Goal: Information Seeking & Learning: Check status

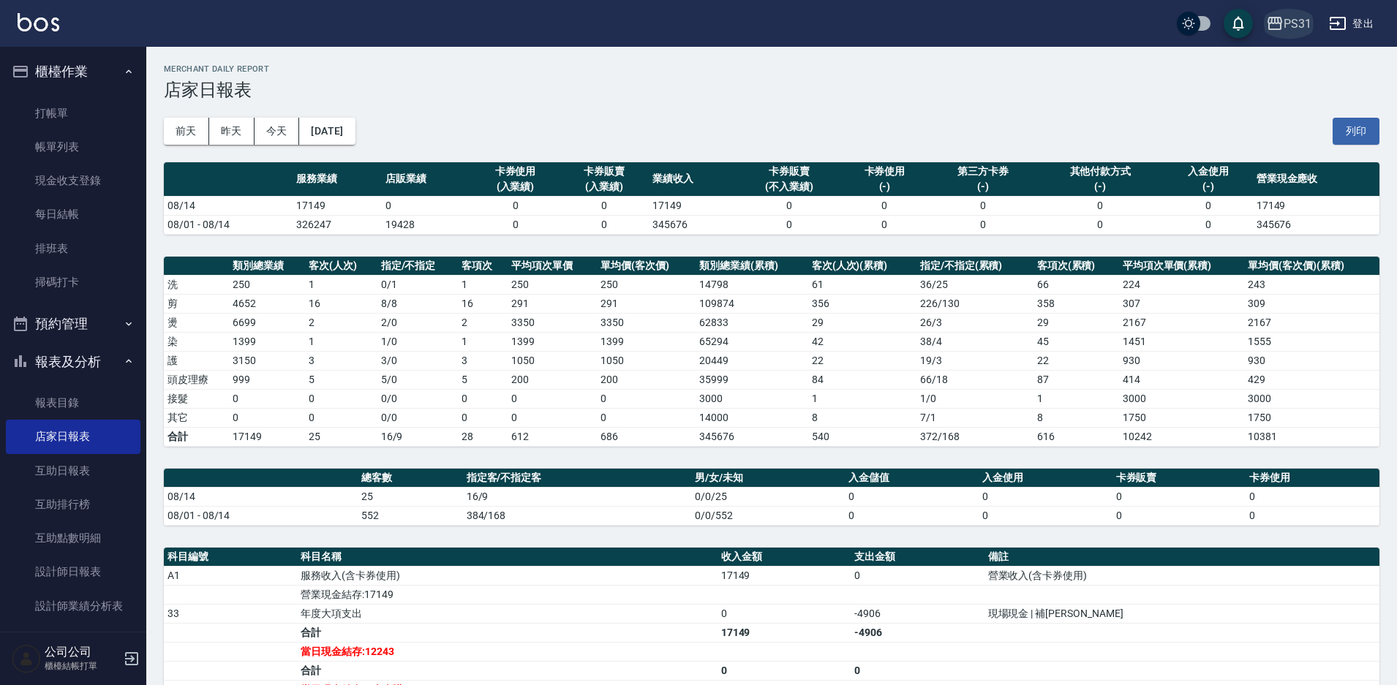
click at [1293, 18] on div "PS31" at bounding box center [1298, 24] width 28 height 18
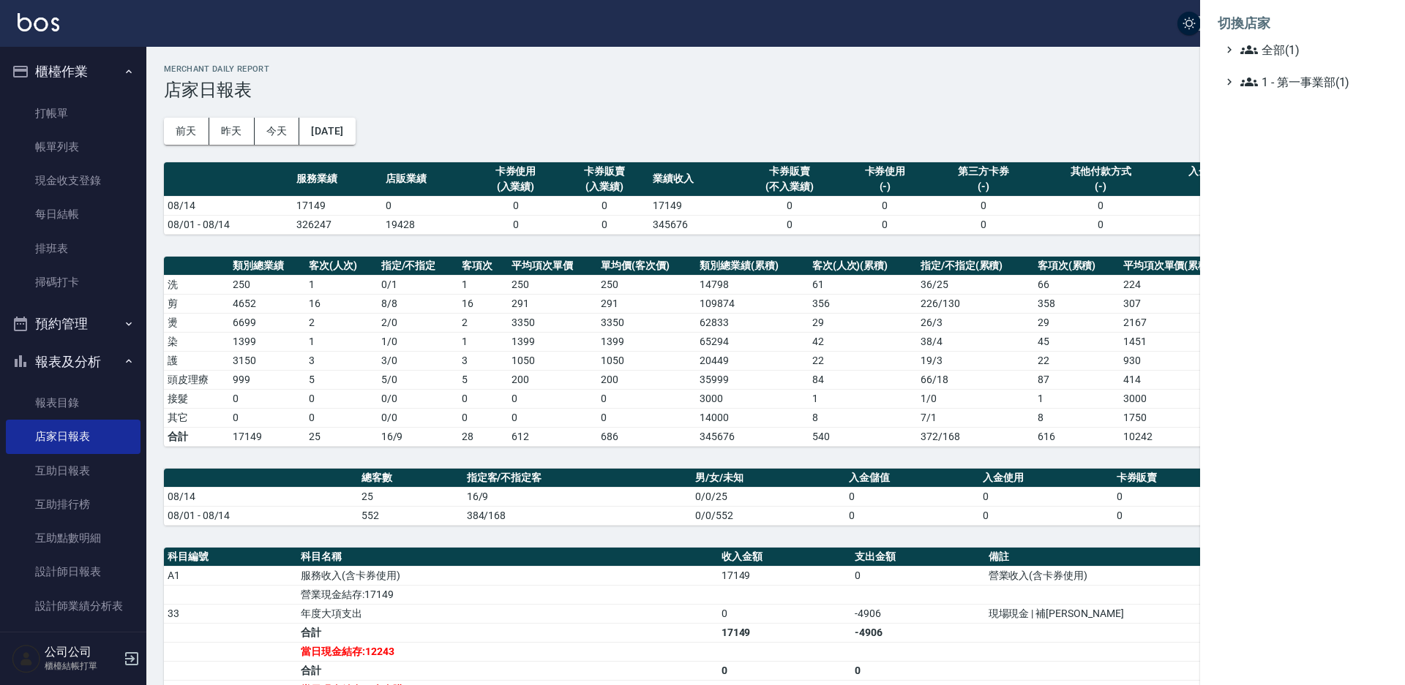
drag, startPoint x: 1144, startPoint y: 36, endPoint x: 1176, endPoint y: 37, distance: 32.2
click at [1148, 37] on div at bounding box center [702, 342] width 1405 height 685
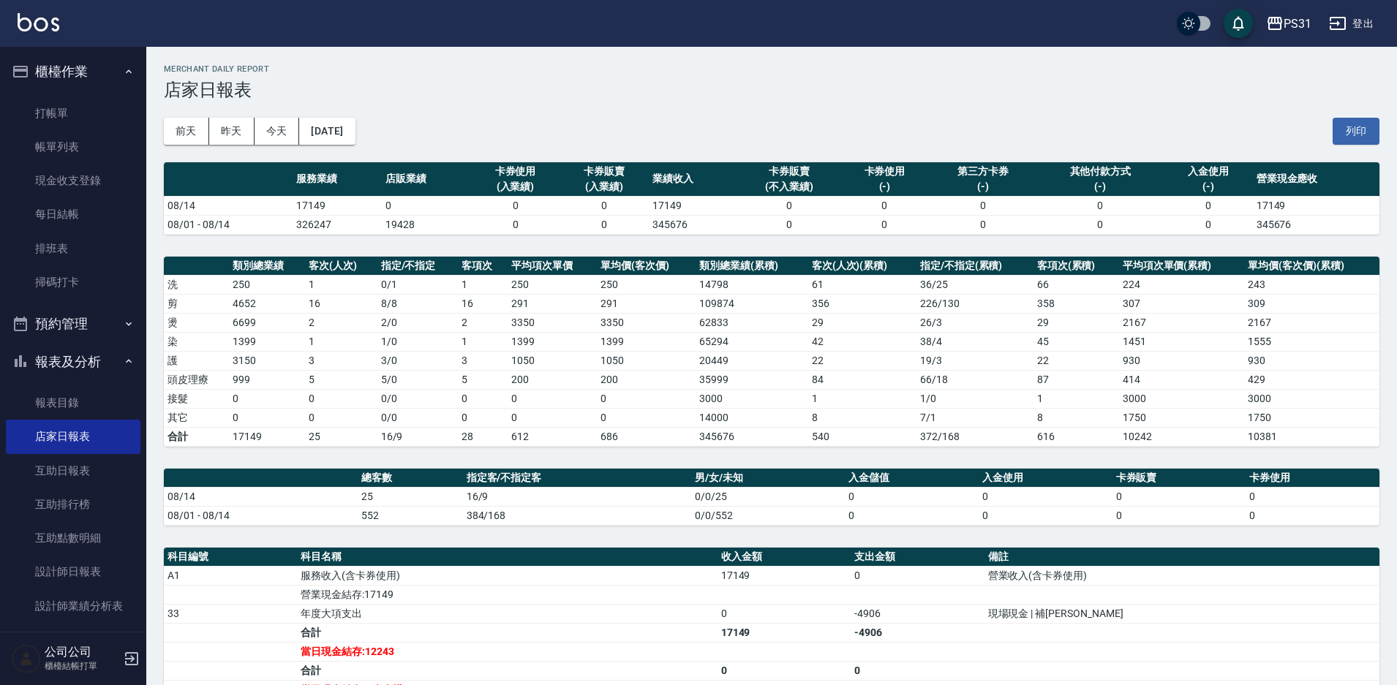
click at [1361, 23] on button "登出" at bounding box center [1351, 23] width 56 height 27
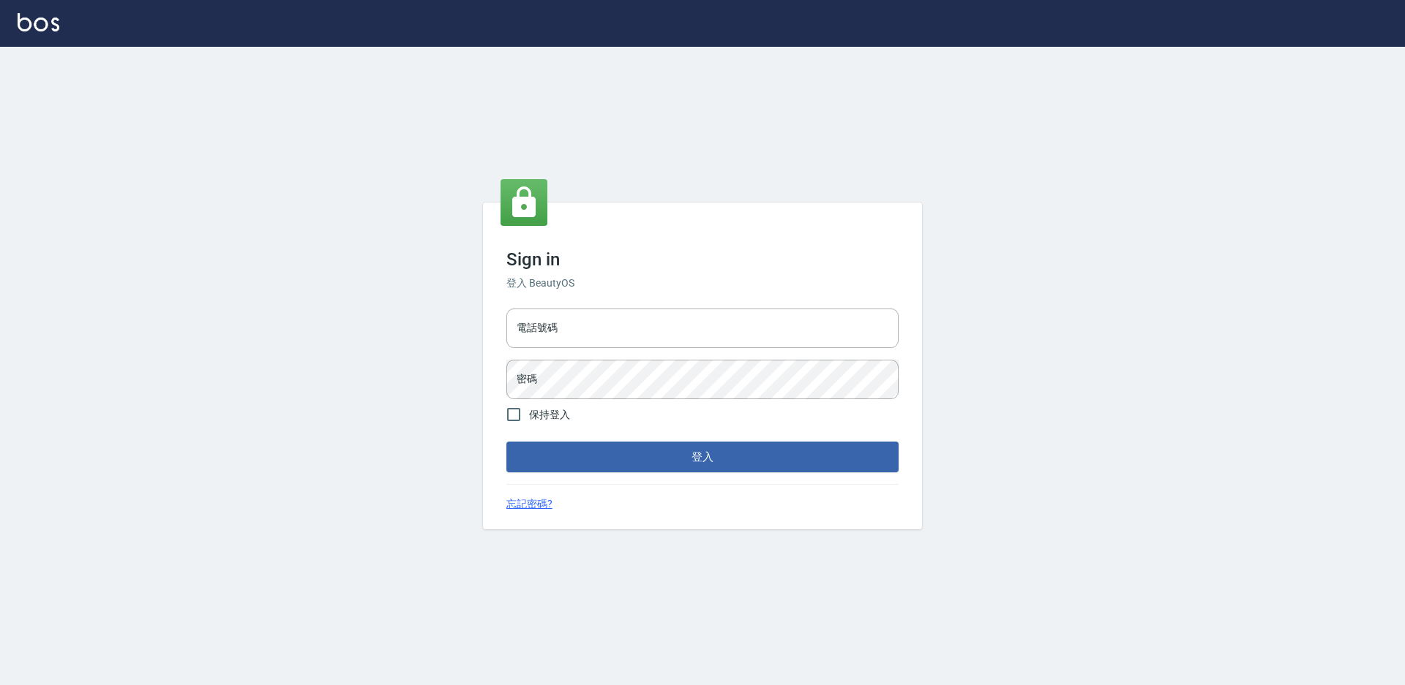
type input "0424861159"
click at [544, 325] on input "0424861159" at bounding box center [702, 329] width 392 height 40
type input "0975556104"
click at [506, 442] on button "登入" at bounding box center [702, 457] width 392 height 31
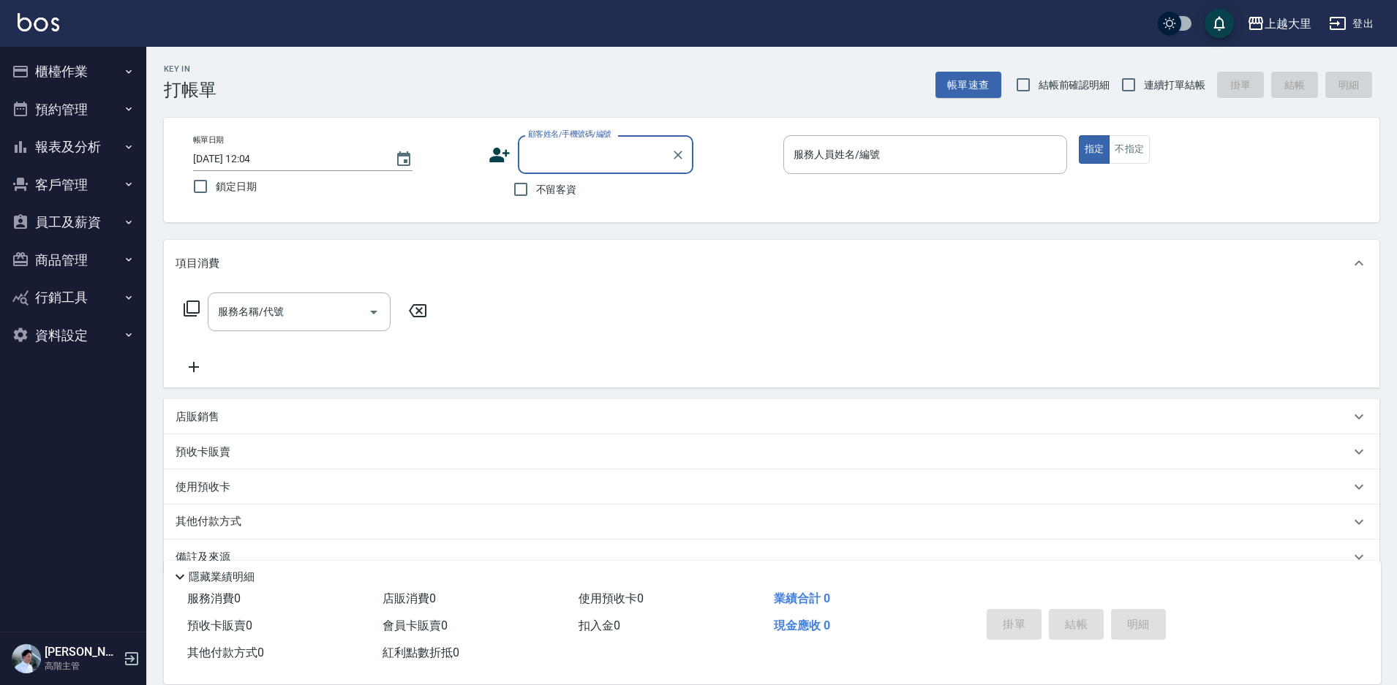
click at [76, 226] on button "員工及薪資" at bounding box center [73, 222] width 135 height 38
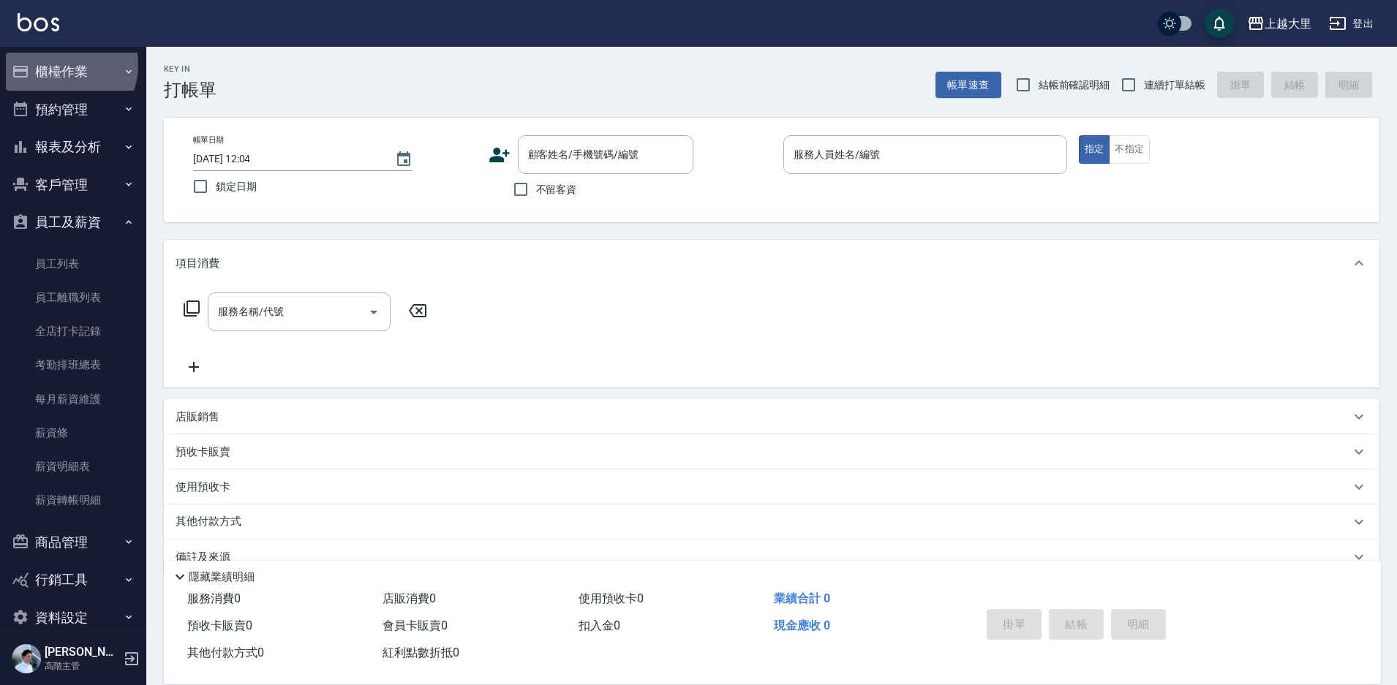
click at [61, 65] on button "櫃檯作業" at bounding box center [73, 72] width 135 height 38
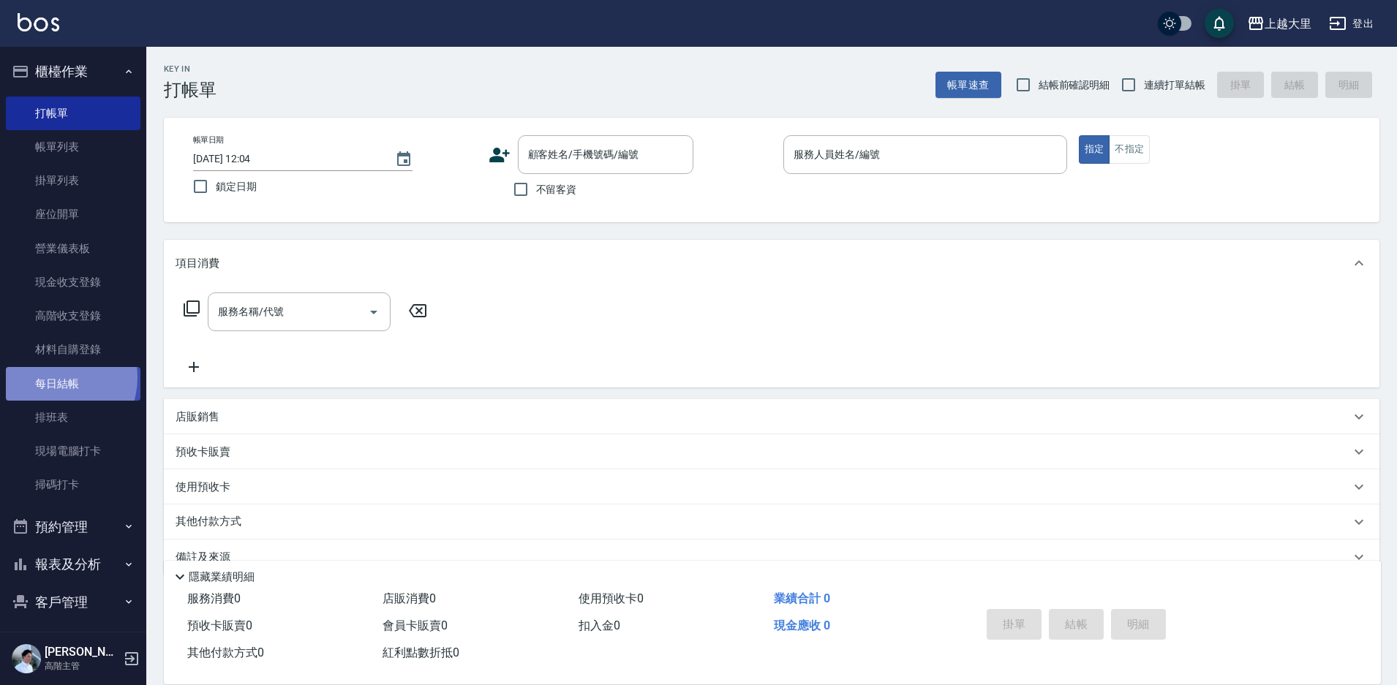
click at [53, 377] on link "每日結帳" at bounding box center [73, 384] width 135 height 34
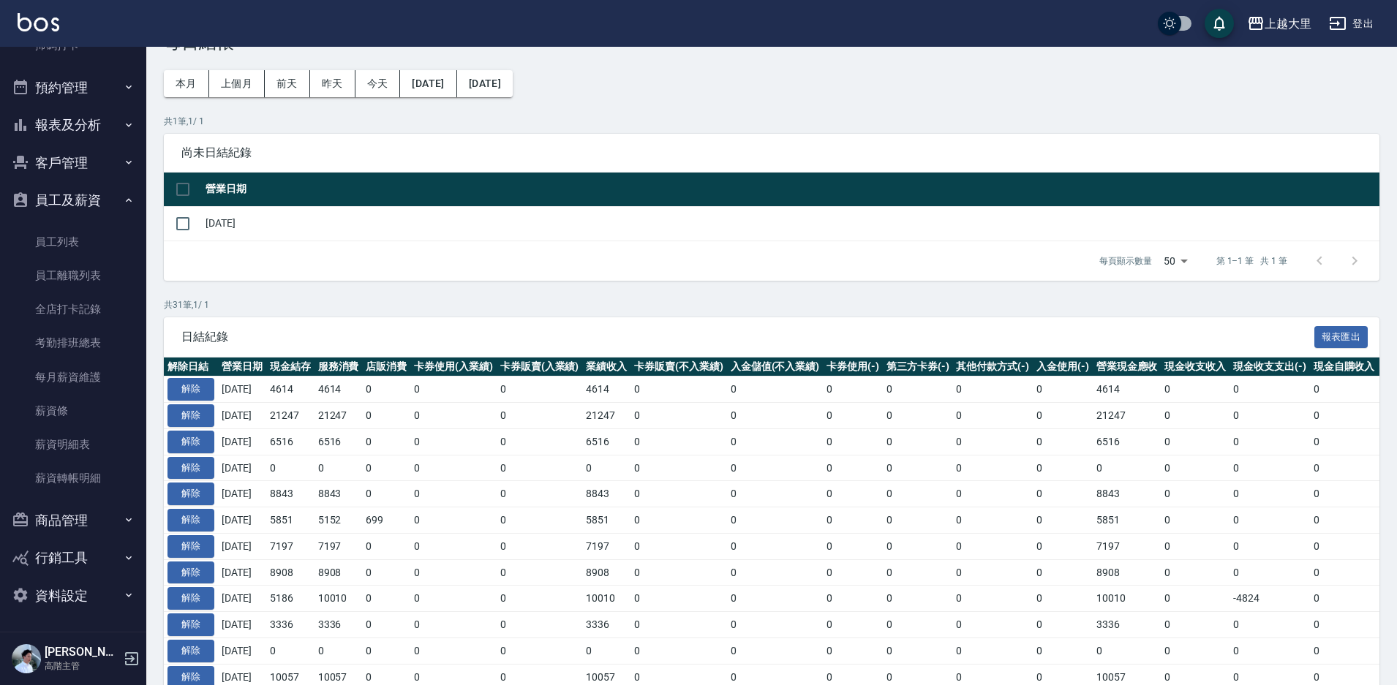
scroll to position [73, 0]
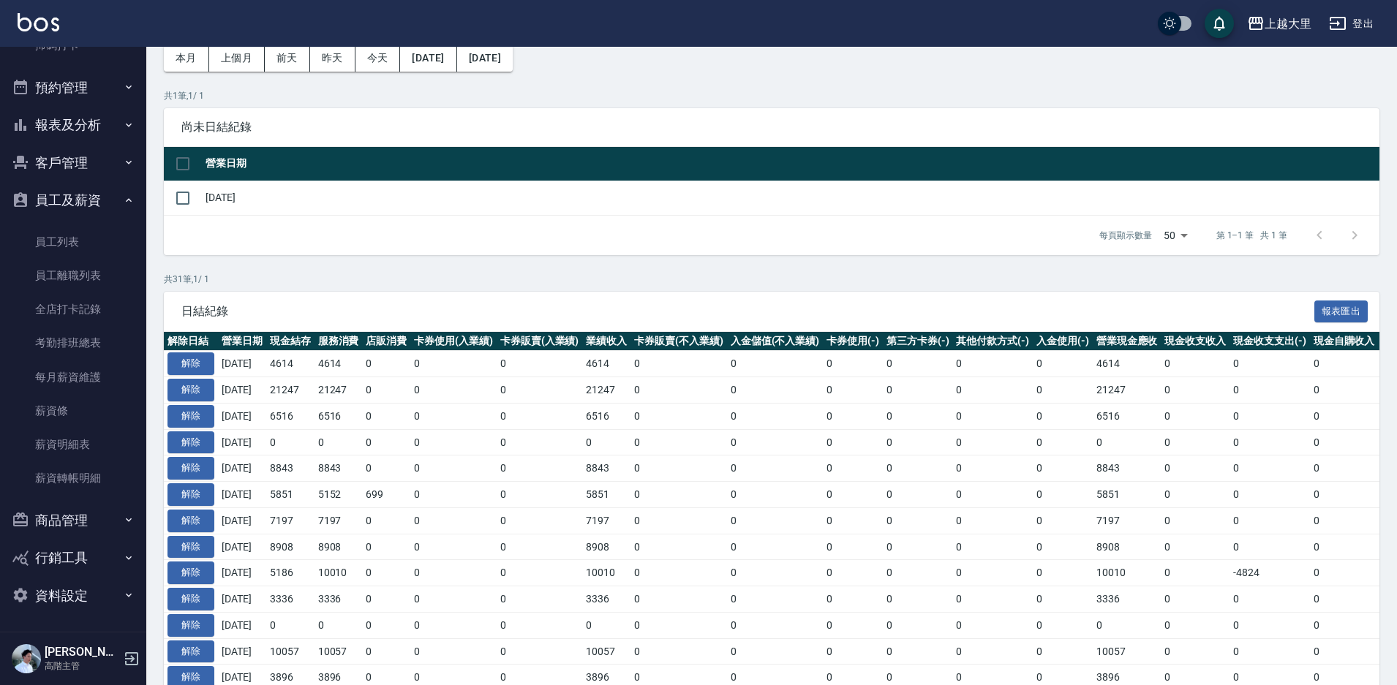
click at [72, 129] on button "報表及分析" at bounding box center [73, 125] width 135 height 38
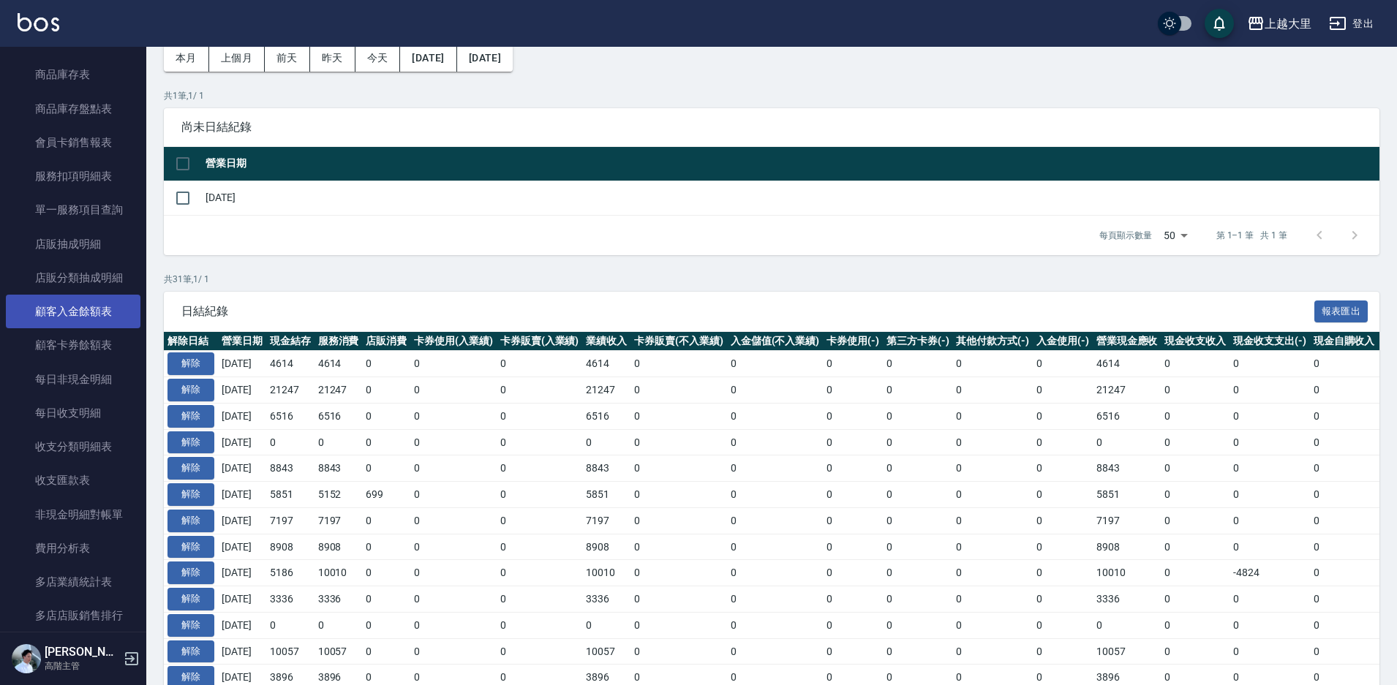
scroll to position [1391, 0]
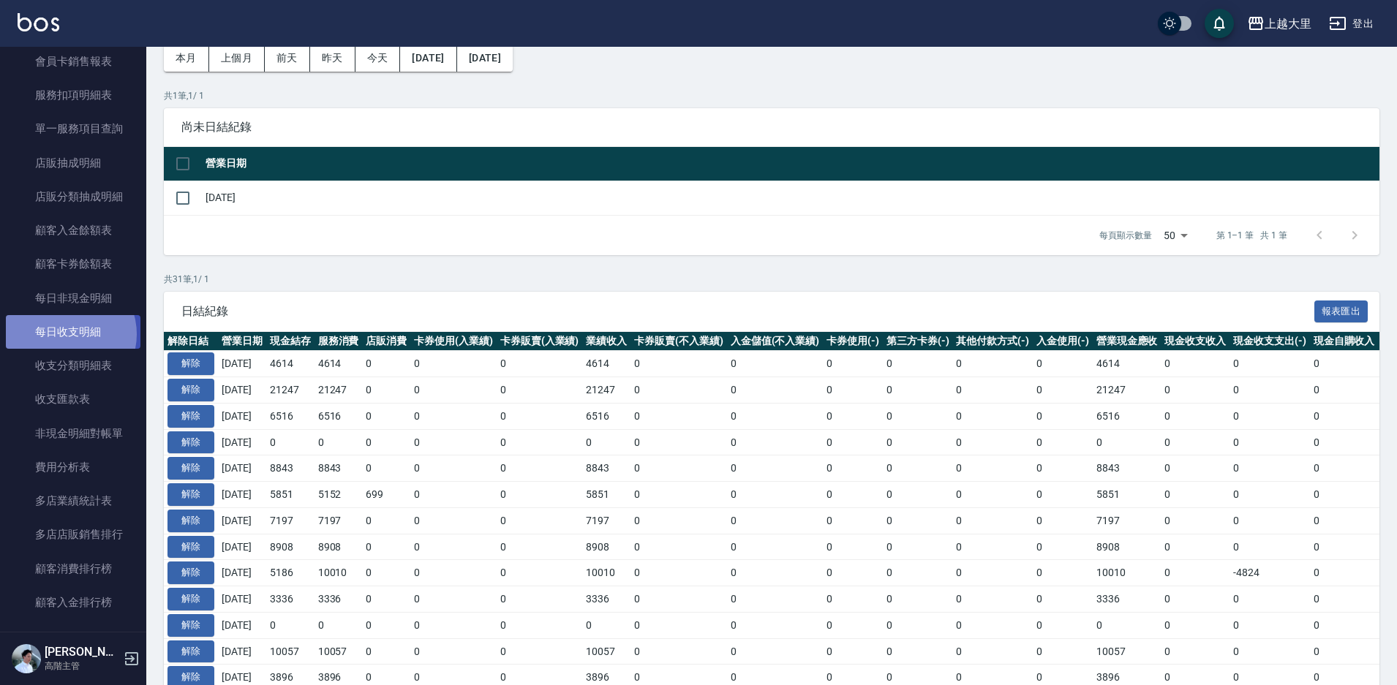
click at [67, 334] on link "每日收支明細" at bounding box center [73, 332] width 135 height 34
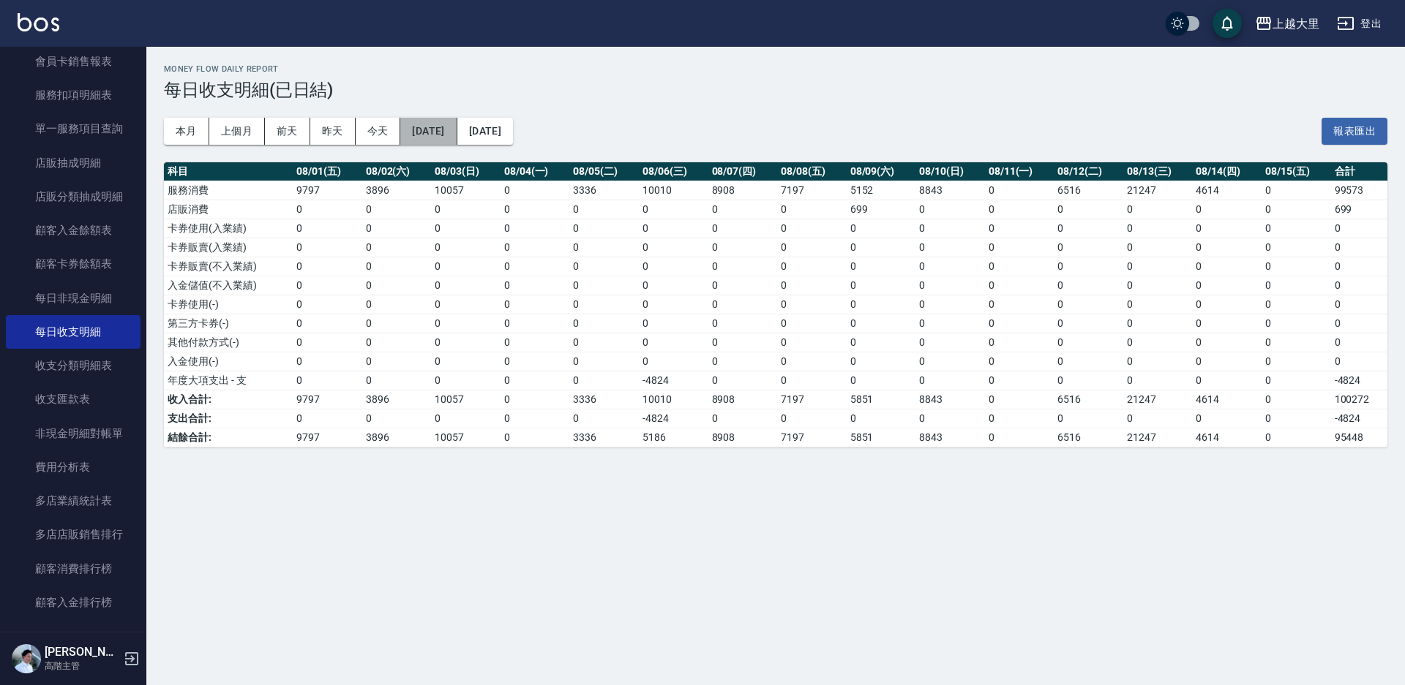
click at [419, 128] on button "2025/08/01" at bounding box center [428, 131] width 56 height 27
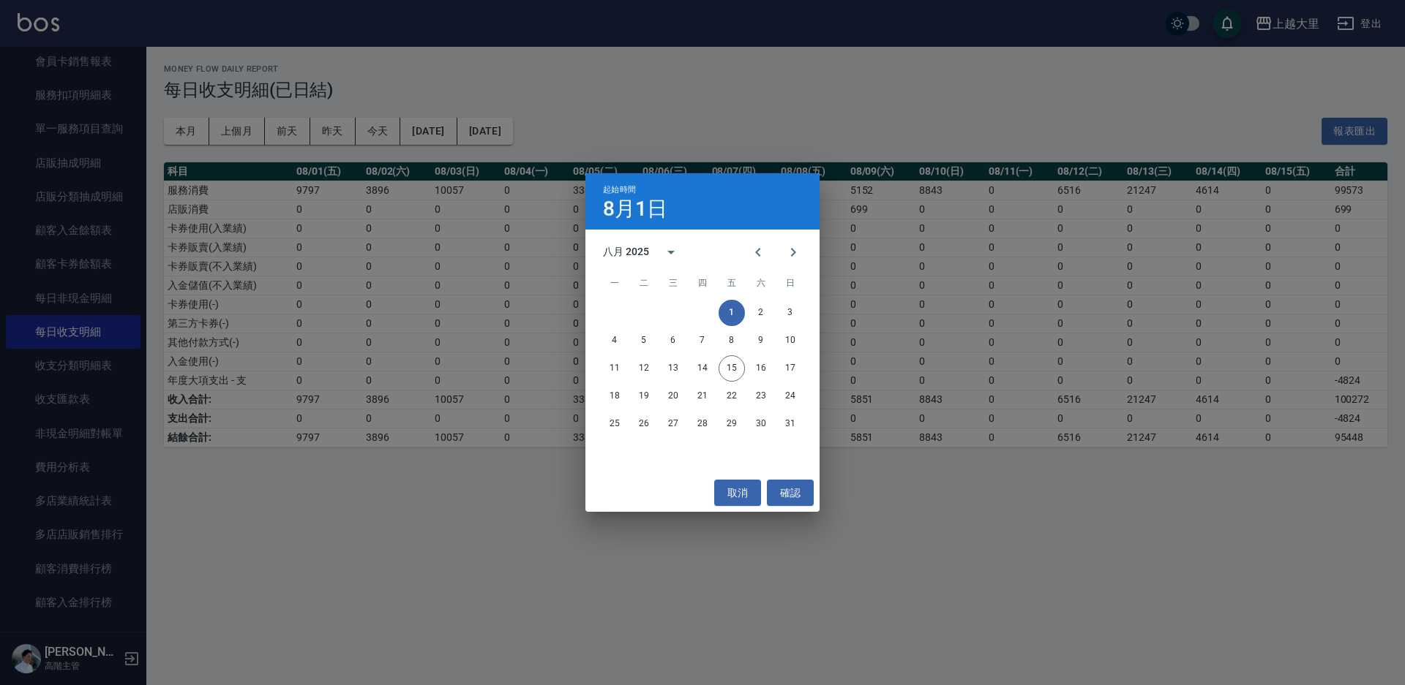
click at [594, 366] on div "11 12 13 14 15 16 17" at bounding box center [702, 369] width 234 height 26
click at [609, 366] on button "11" at bounding box center [614, 369] width 26 height 26
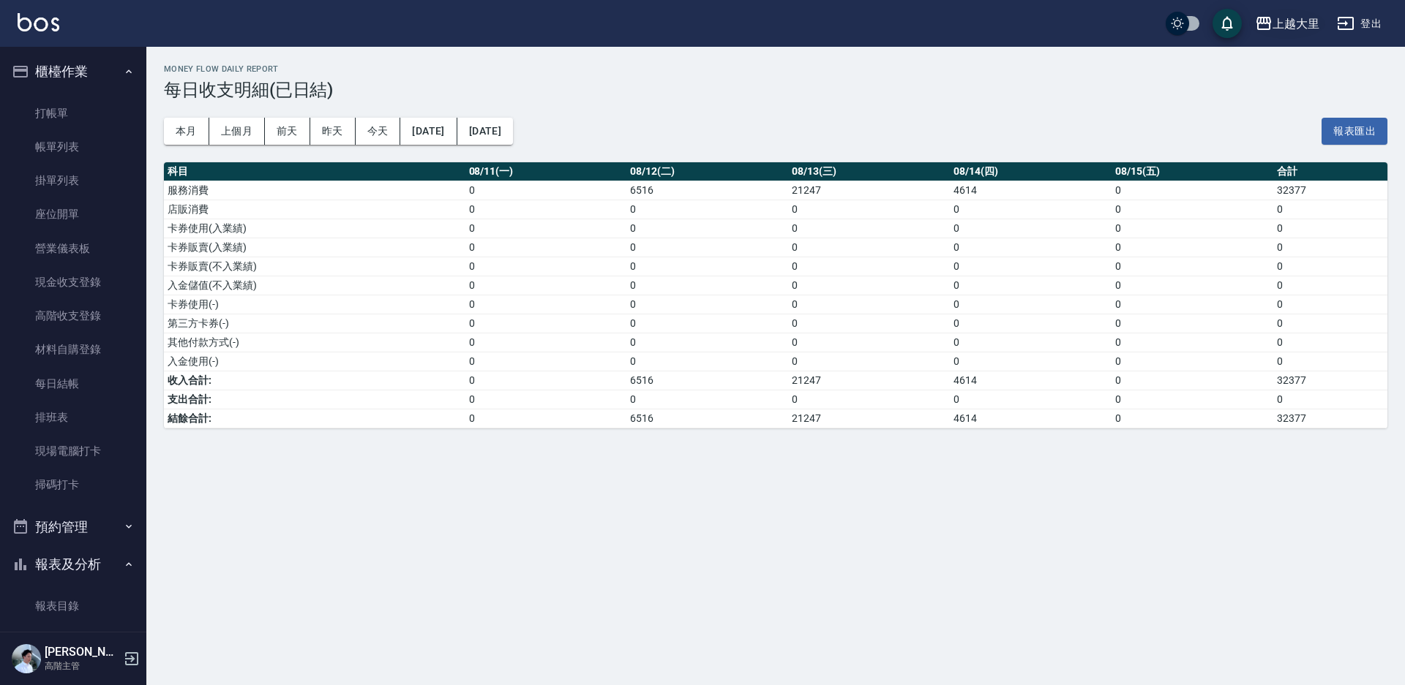
click at [1291, 23] on div "上越大里" at bounding box center [1295, 24] width 47 height 18
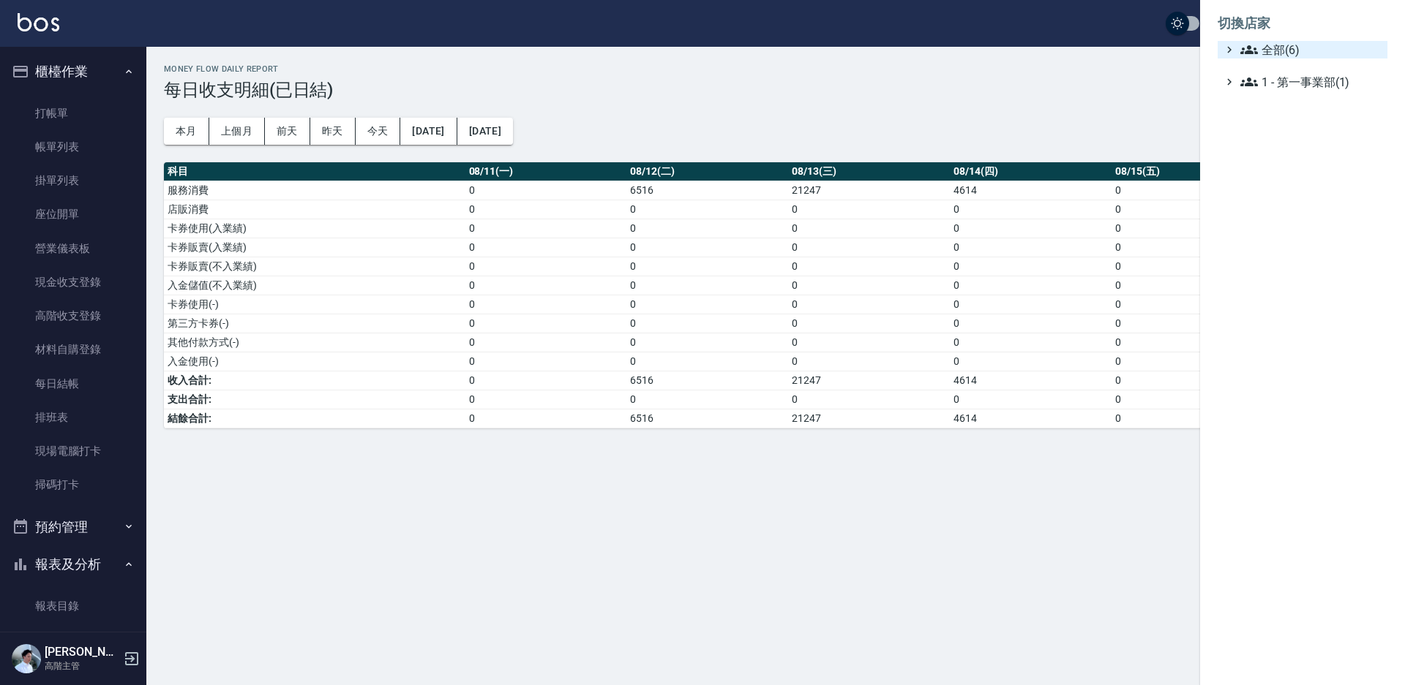
click at [1285, 48] on span "全部(6)" at bounding box center [1310, 50] width 141 height 18
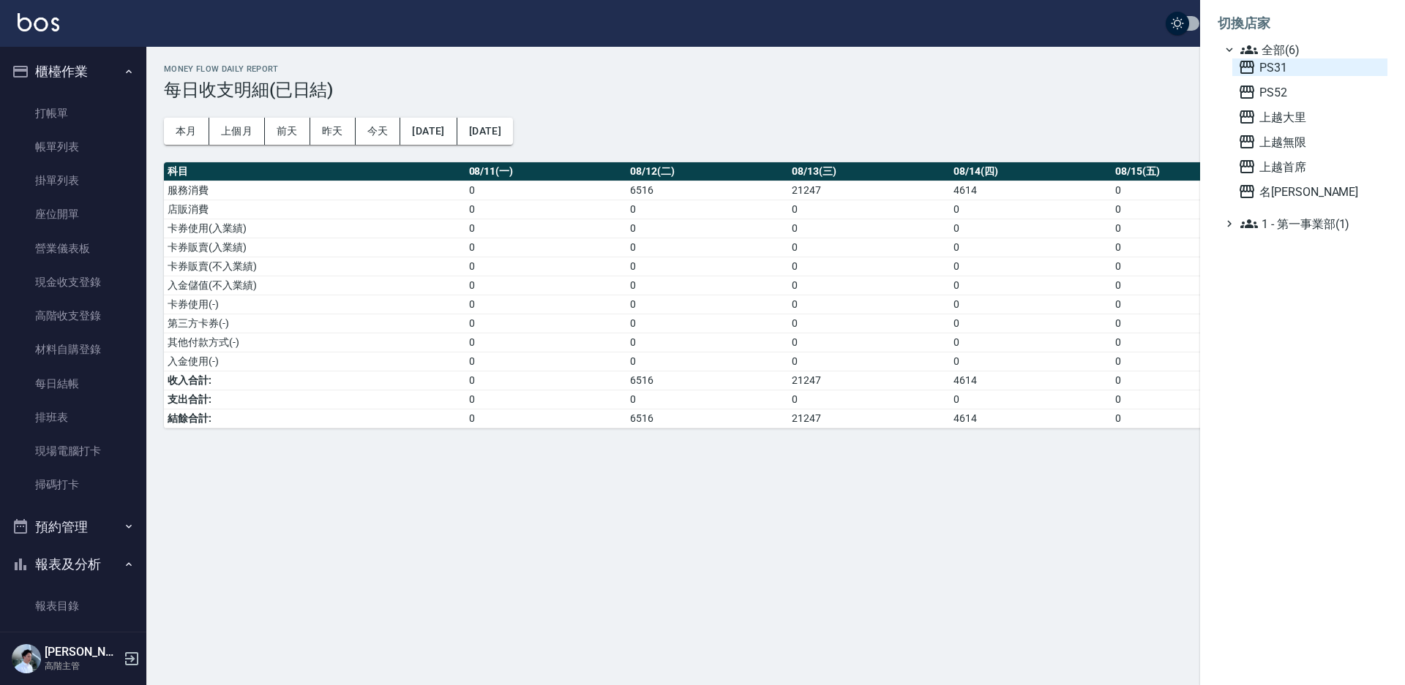
click at [1277, 65] on span "PS31" at bounding box center [1309, 68] width 143 height 18
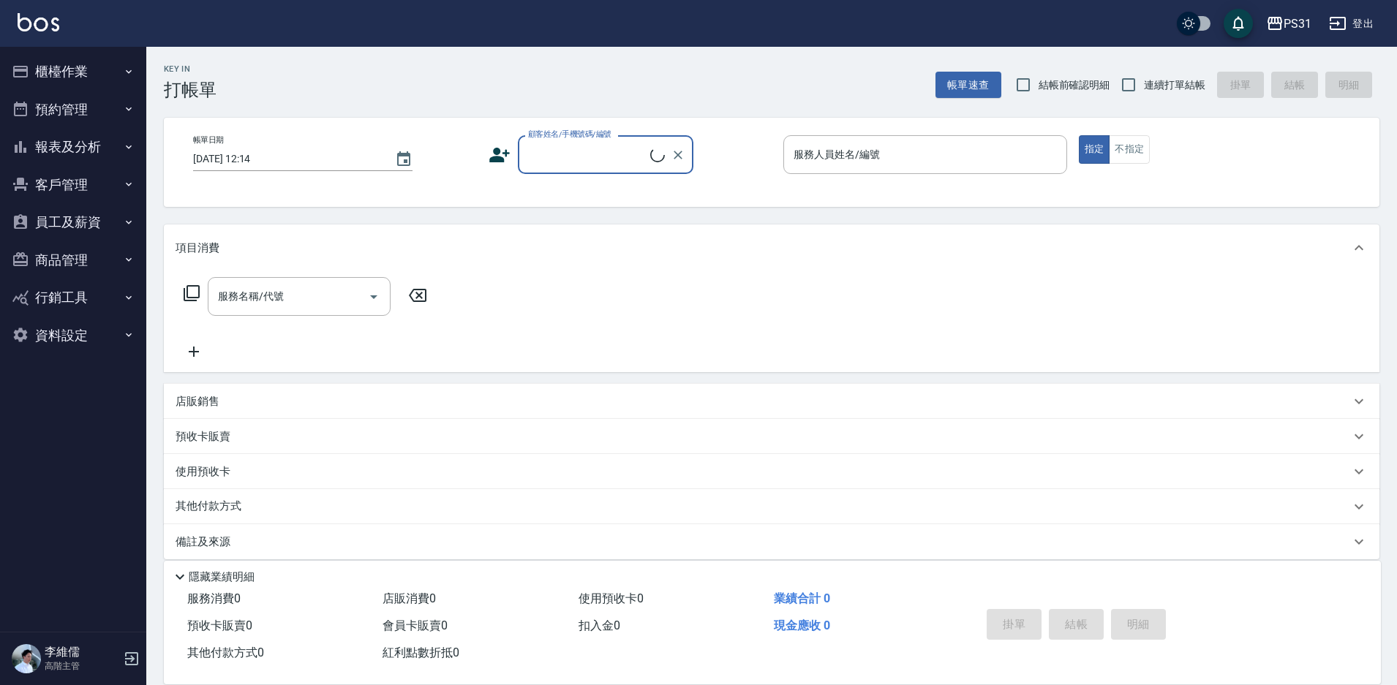
click at [63, 79] on button "櫃檯作業" at bounding box center [73, 72] width 135 height 38
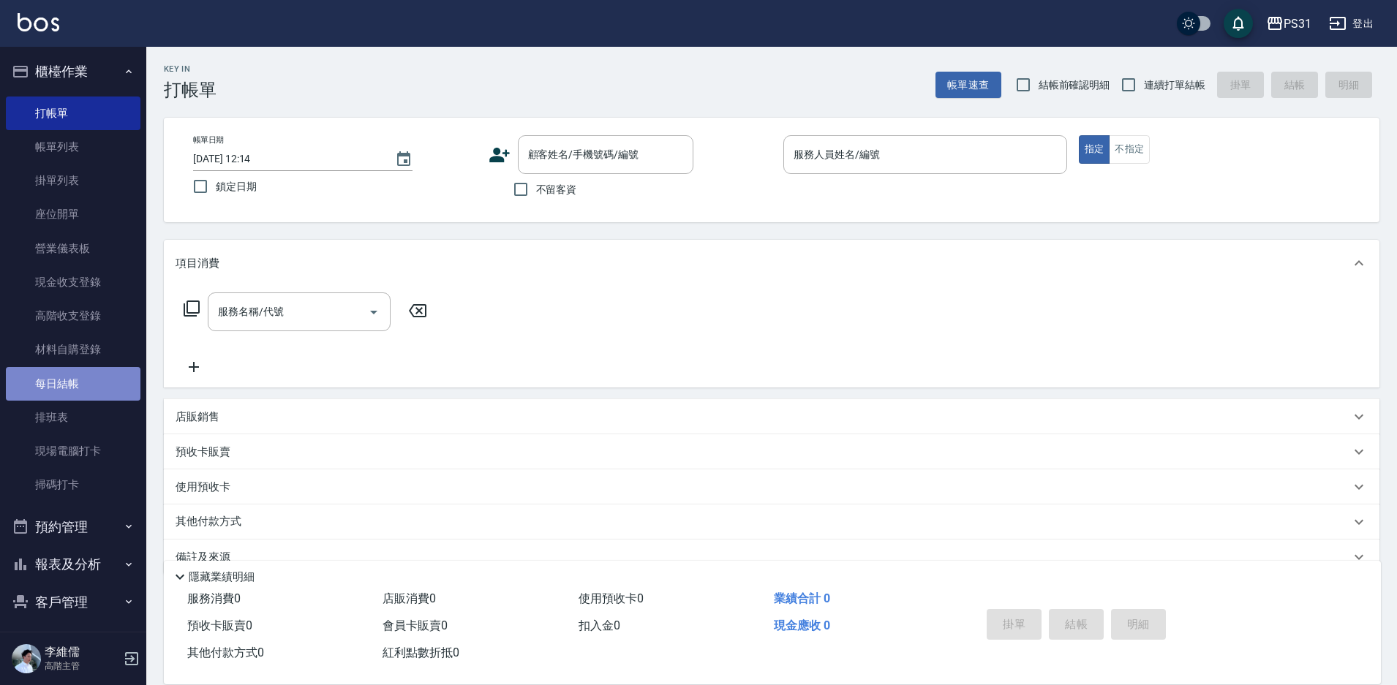
click at [95, 384] on link "每日結帳" at bounding box center [73, 384] width 135 height 34
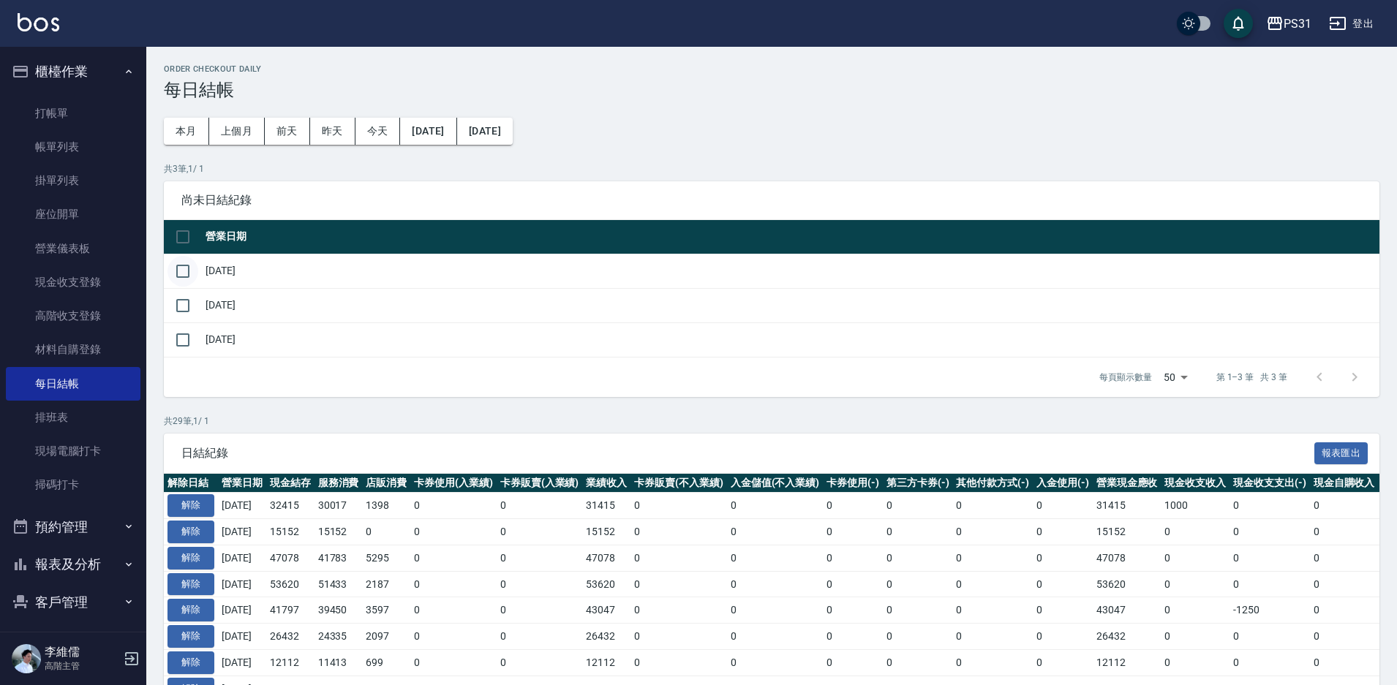
click at [178, 263] on input "checkbox" at bounding box center [183, 271] width 31 height 31
checkbox input "true"
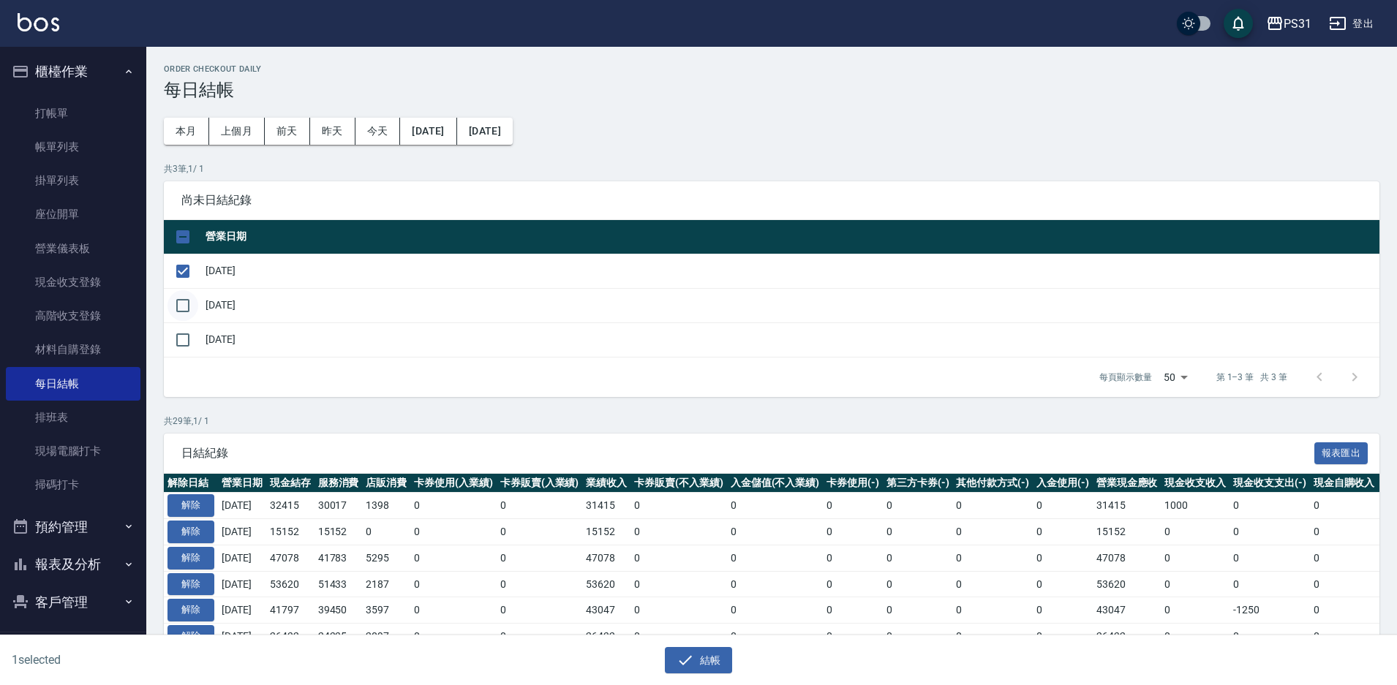
click at [174, 294] on input "checkbox" at bounding box center [183, 305] width 31 height 31
checkbox input "true"
click at [680, 656] on icon "button" at bounding box center [686, 661] width 18 height 18
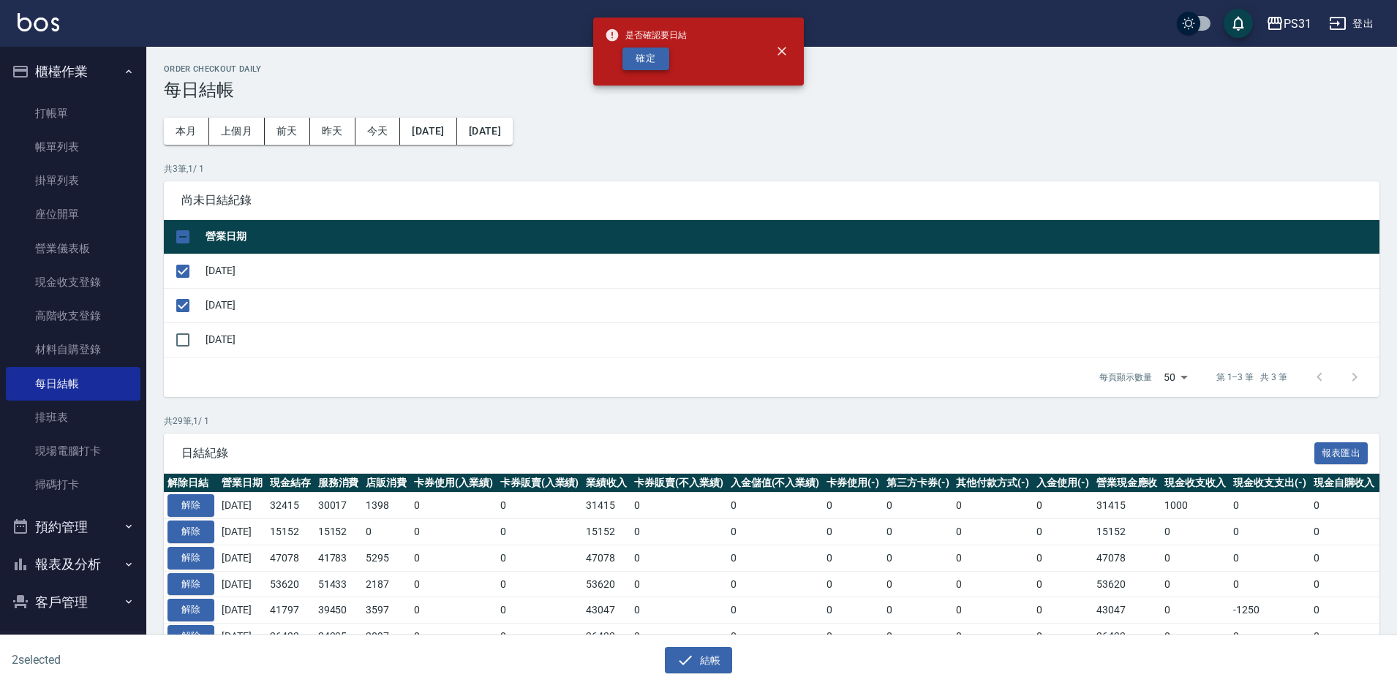
click at [626, 63] on button "確定" at bounding box center [646, 59] width 47 height 23
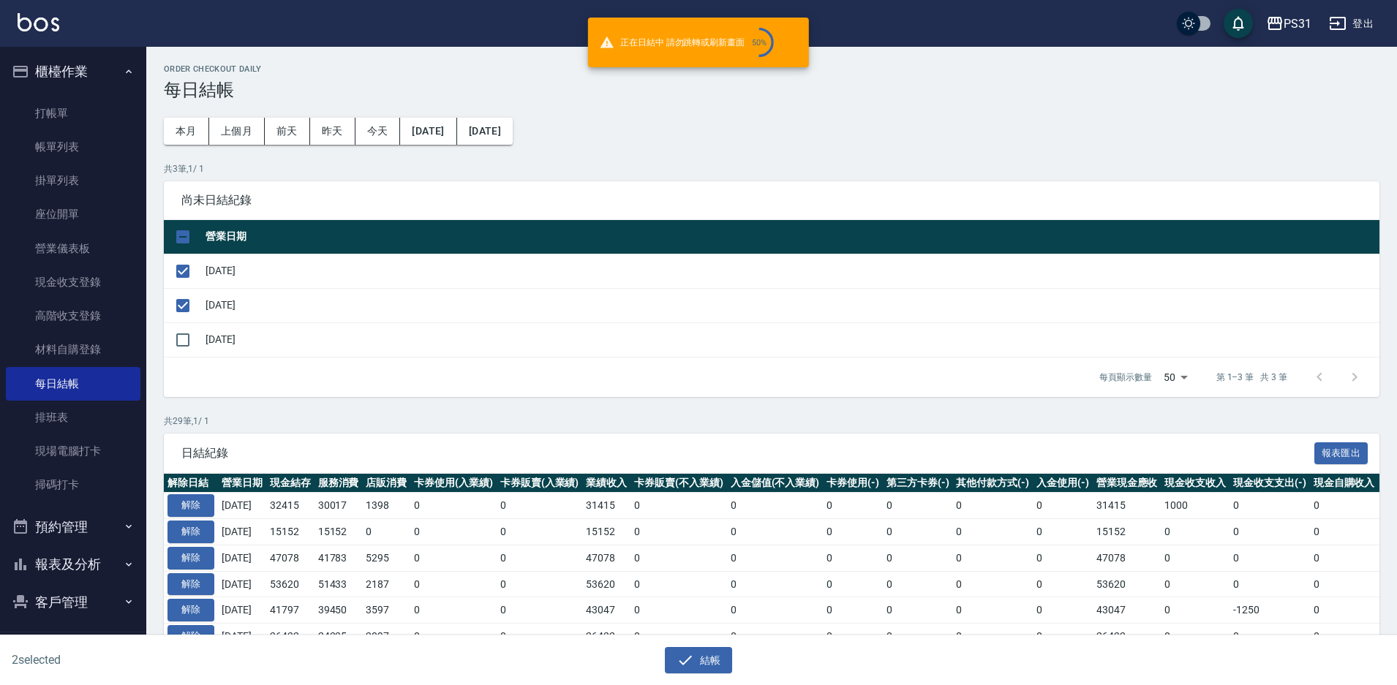
checkbox input "false"
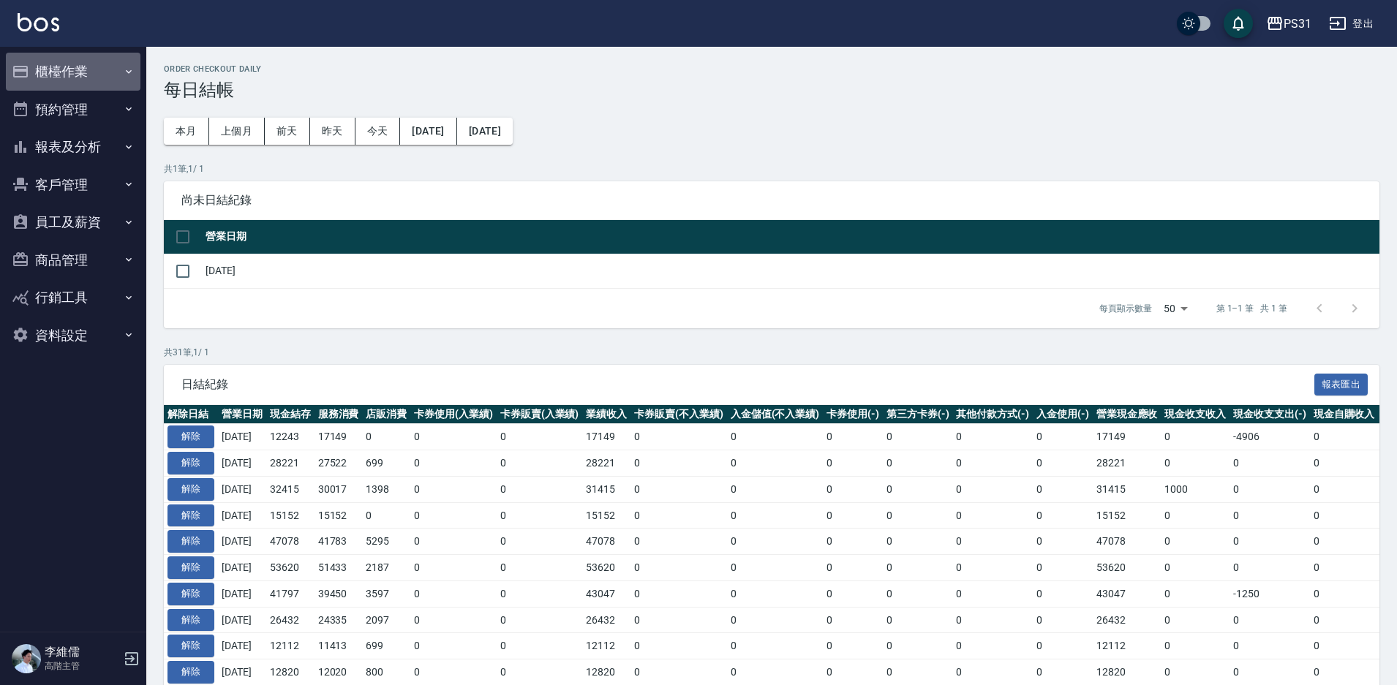
click at [83, 63] on button "櫃檯作業" at bounding box center [73, 72] width 135 height 38
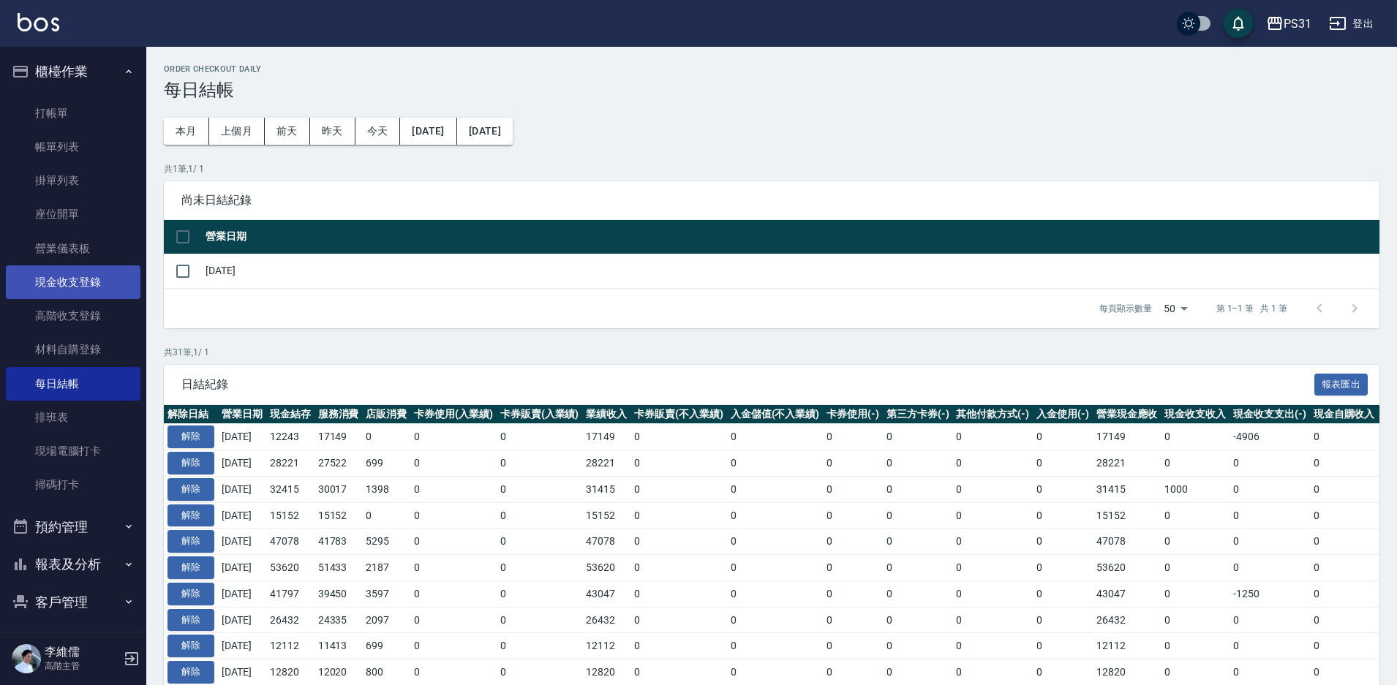
click at [89, 288] on link "現金收支登錄" at bounding box center [73, 283] width 135 height 34
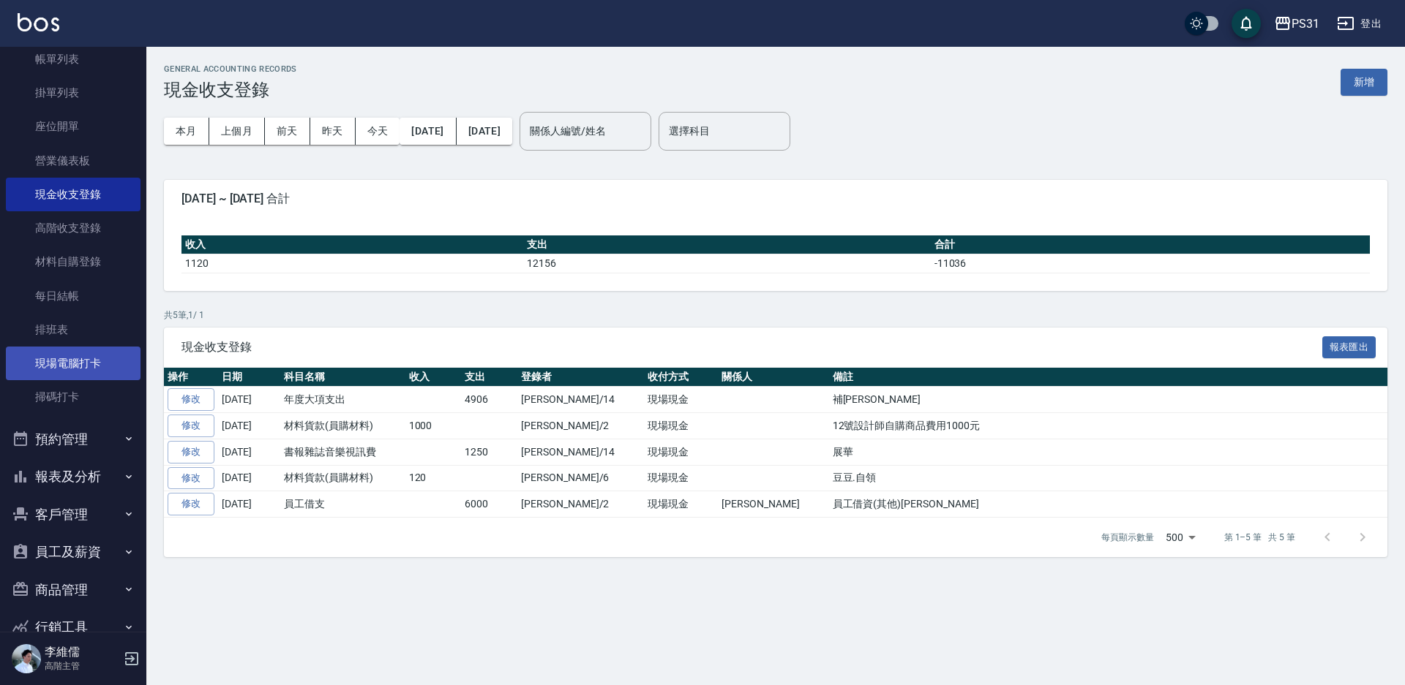
scroll to position [157, 0]
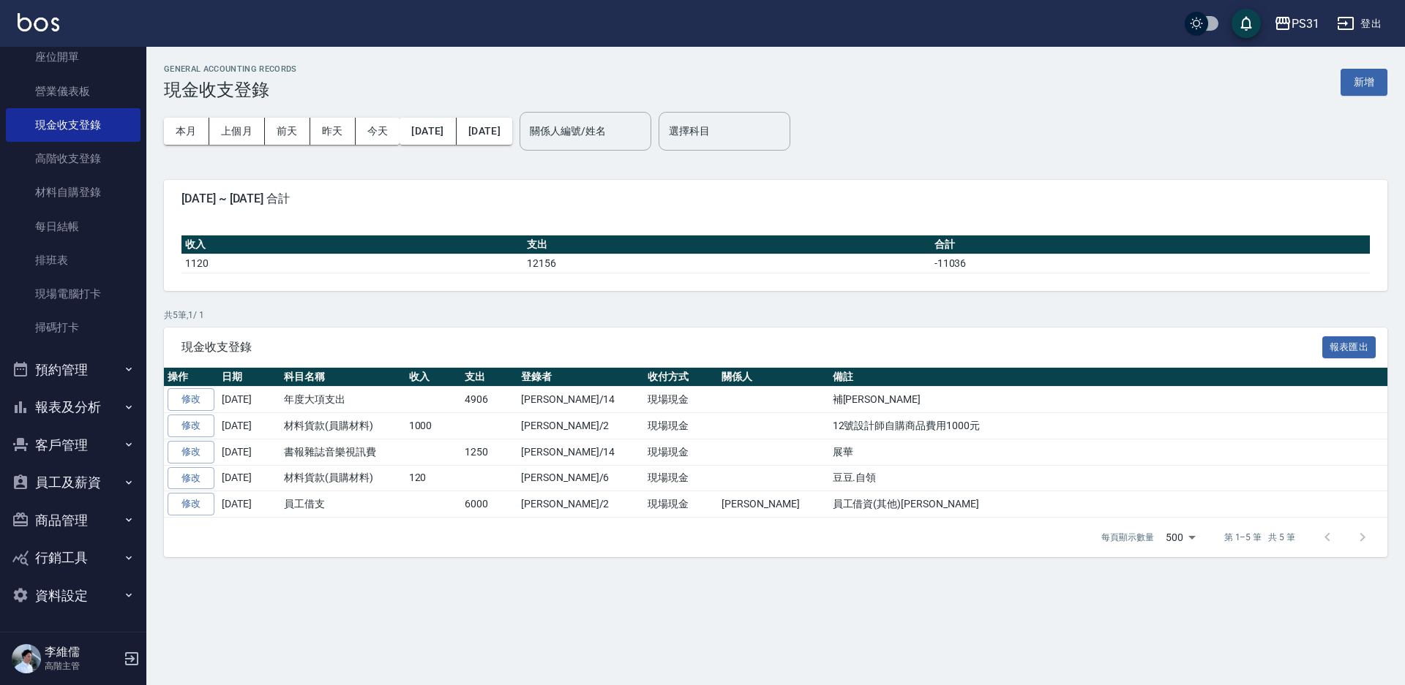
click at [61, 410] on button "報表及分析" at bounding box center [73, 407] width 135 height 38
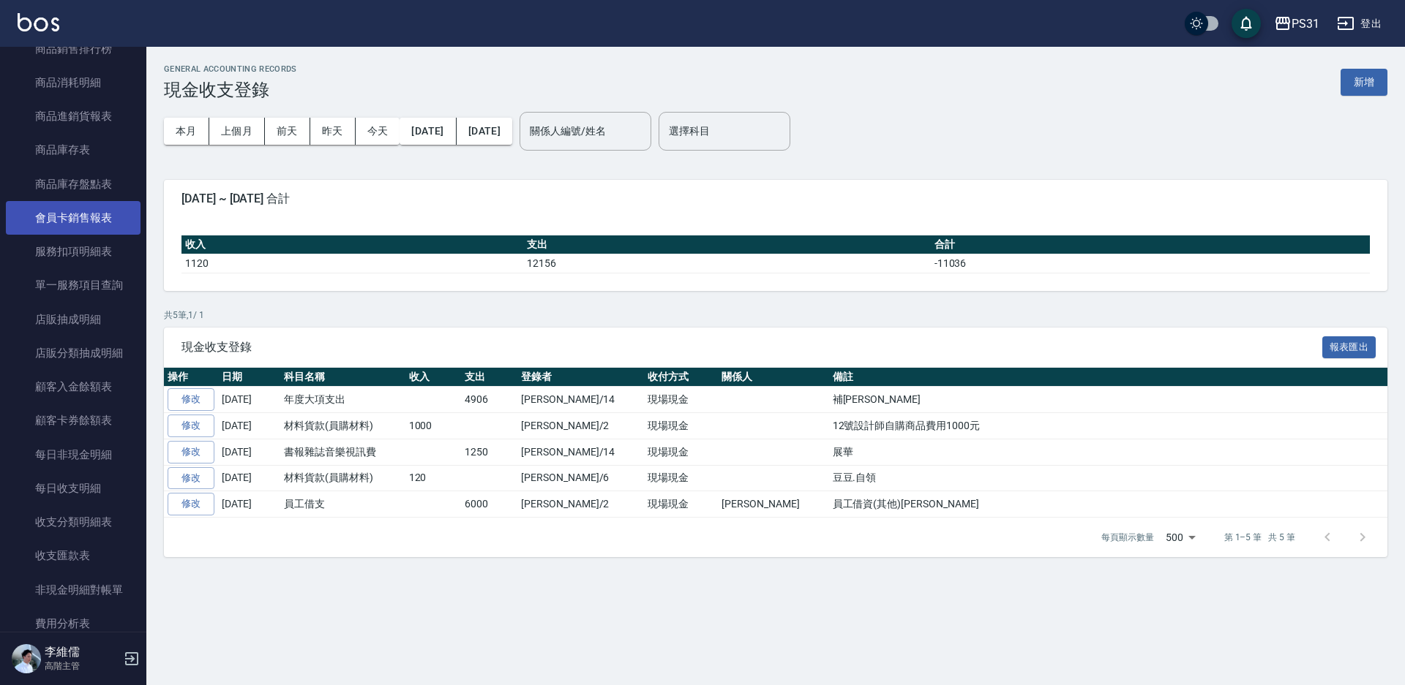
scroll to position [1255, 0]
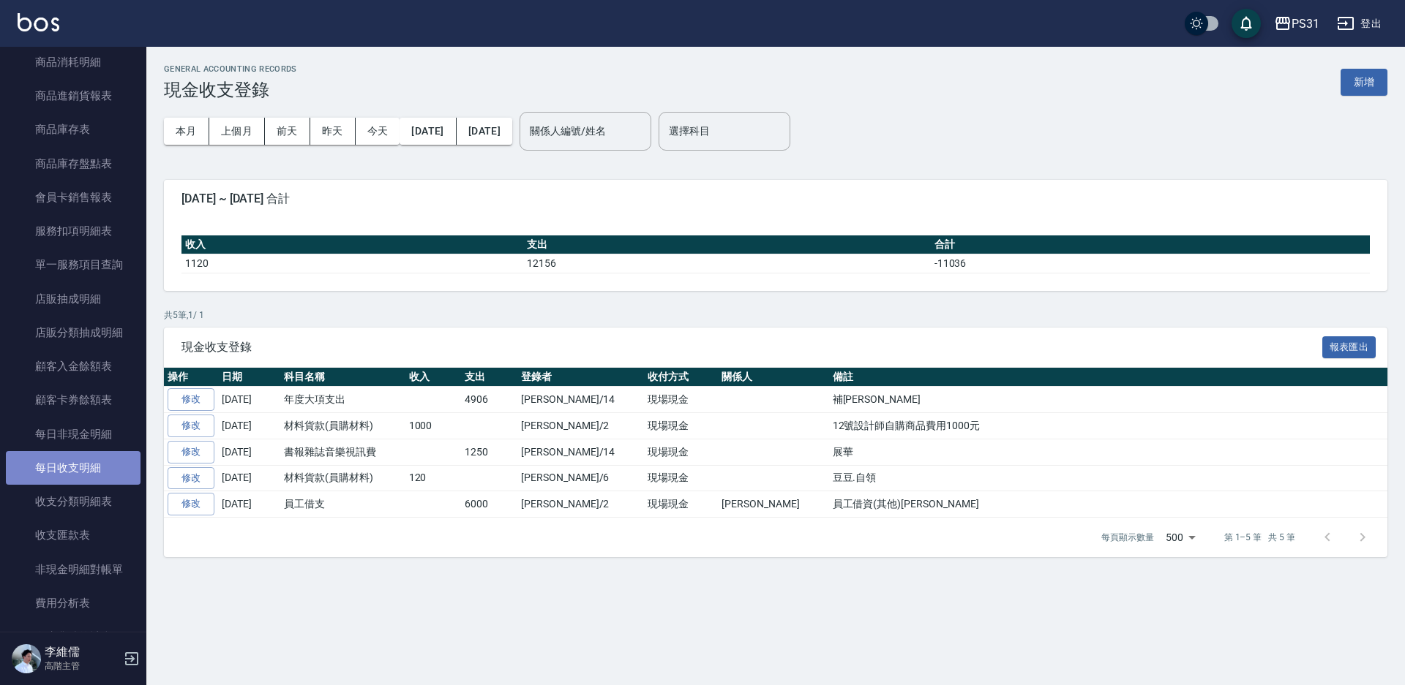
click at [75, 465] on link "每日收支明細" at bounding box center [73, 468] width 135 height 34
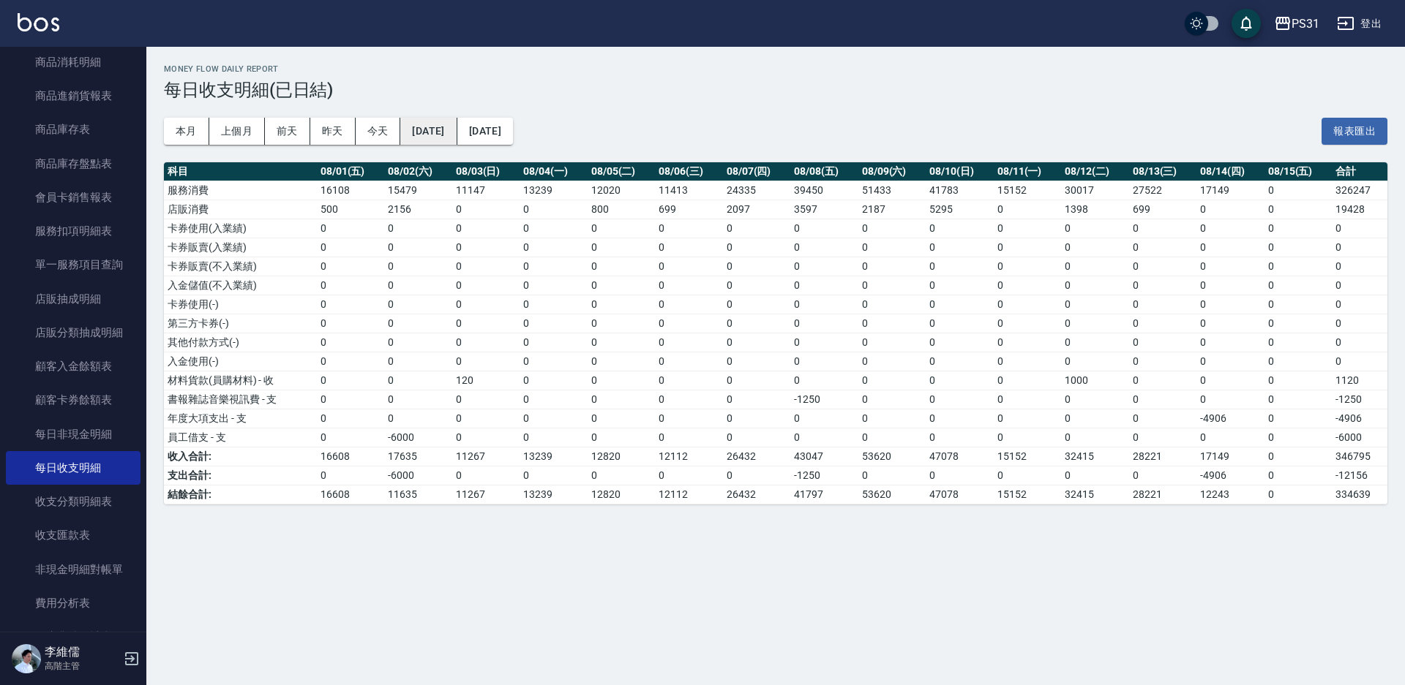
click at [456, 123] on button "[DATE]" at bounding box center [428, 131] width 56 height 27
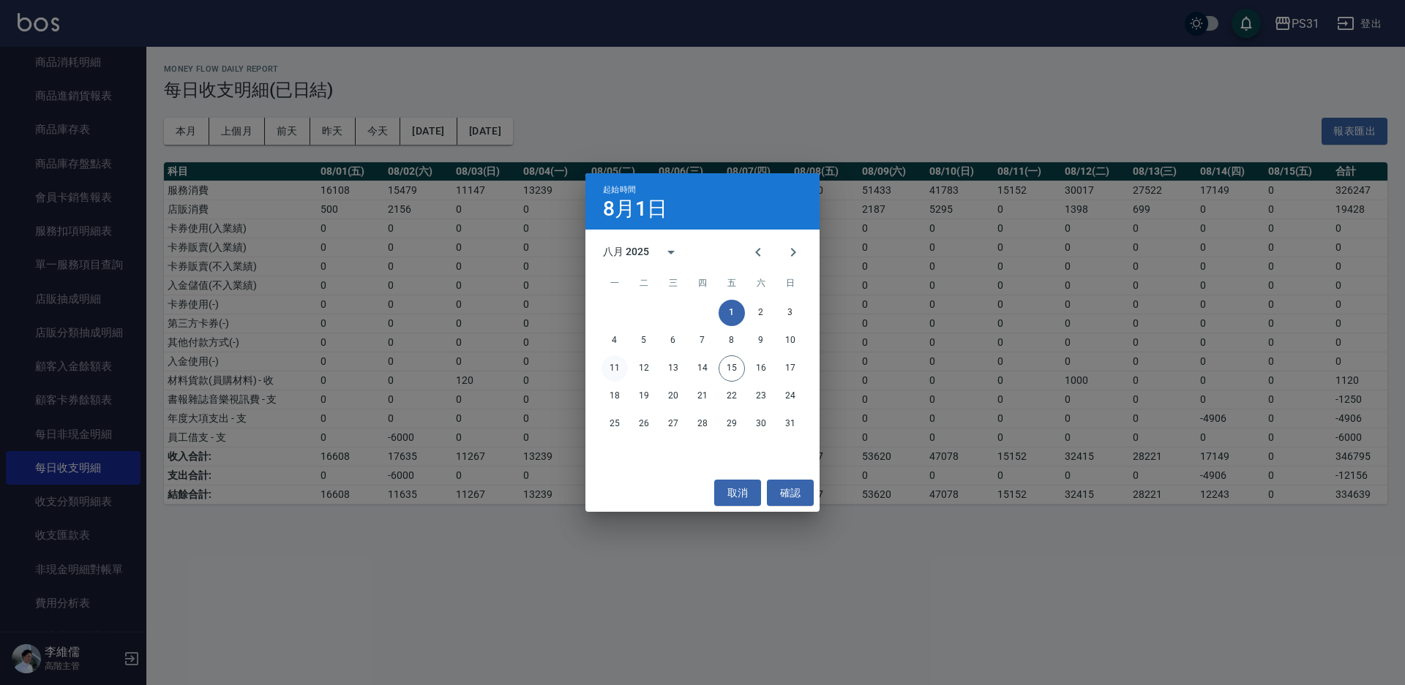
click at [606, 360] on button "11" at bounding box center [614, 369] width 26 height 26
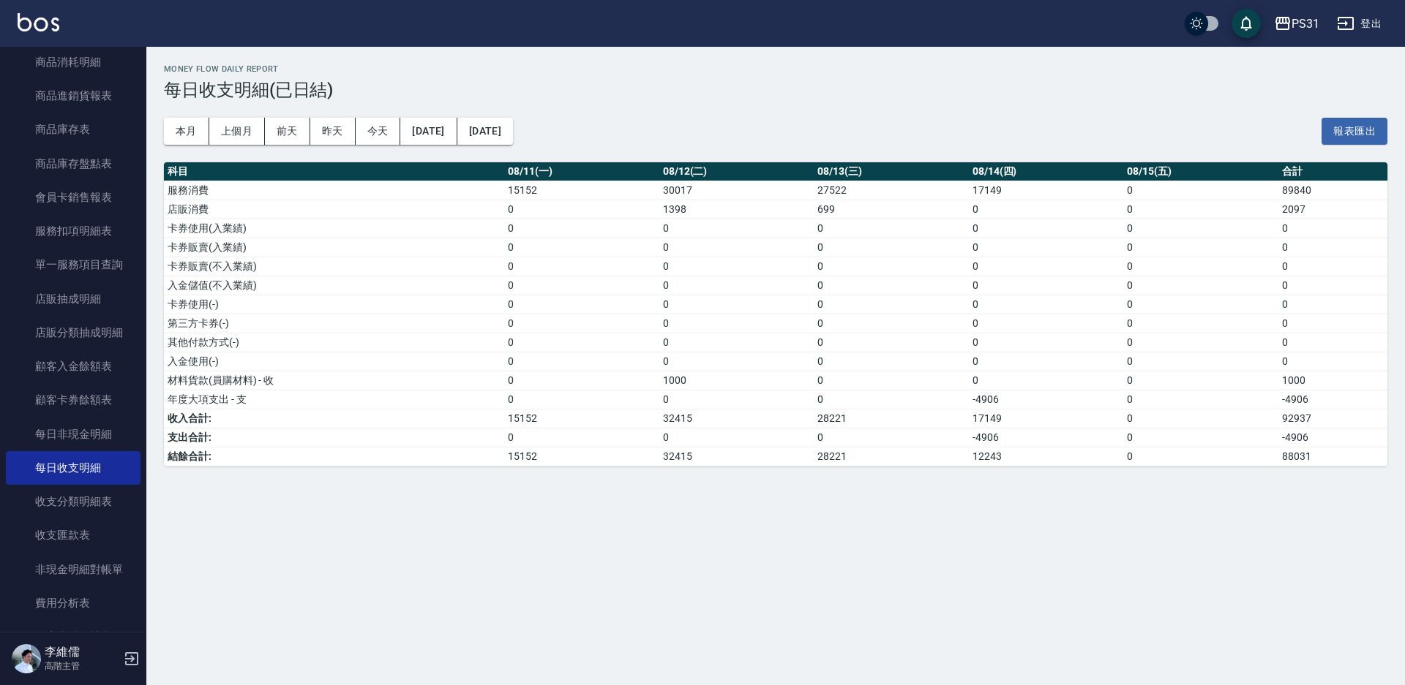
click at [482, 426] on td "收入合計:" at bounding box center [334, 418] width 340 height 19
click at [691, 468] on div "Money Flow Daily Report 每日收支明細(已日結) 本月 上個月 [DATE] [DATE] [DATE] [DATE] [DATE] 報…" at bounding box center [775, 265] width 1258 height 437
click at [826, 444] on td "0" at bounding box center [890, 437] width 155 height 19
click at [1032, 470] on div "Money Flow Daily Report 每日收支明細(已日結) 本月 上個月 [DATE] [DATE] [DATE] [DATE] [DATE] 報…" at bounding box center [775, 265] width 1258 height 437
click at [1351, 17] on icon "button" at bounding box center [1346, 24] width 18 height 18
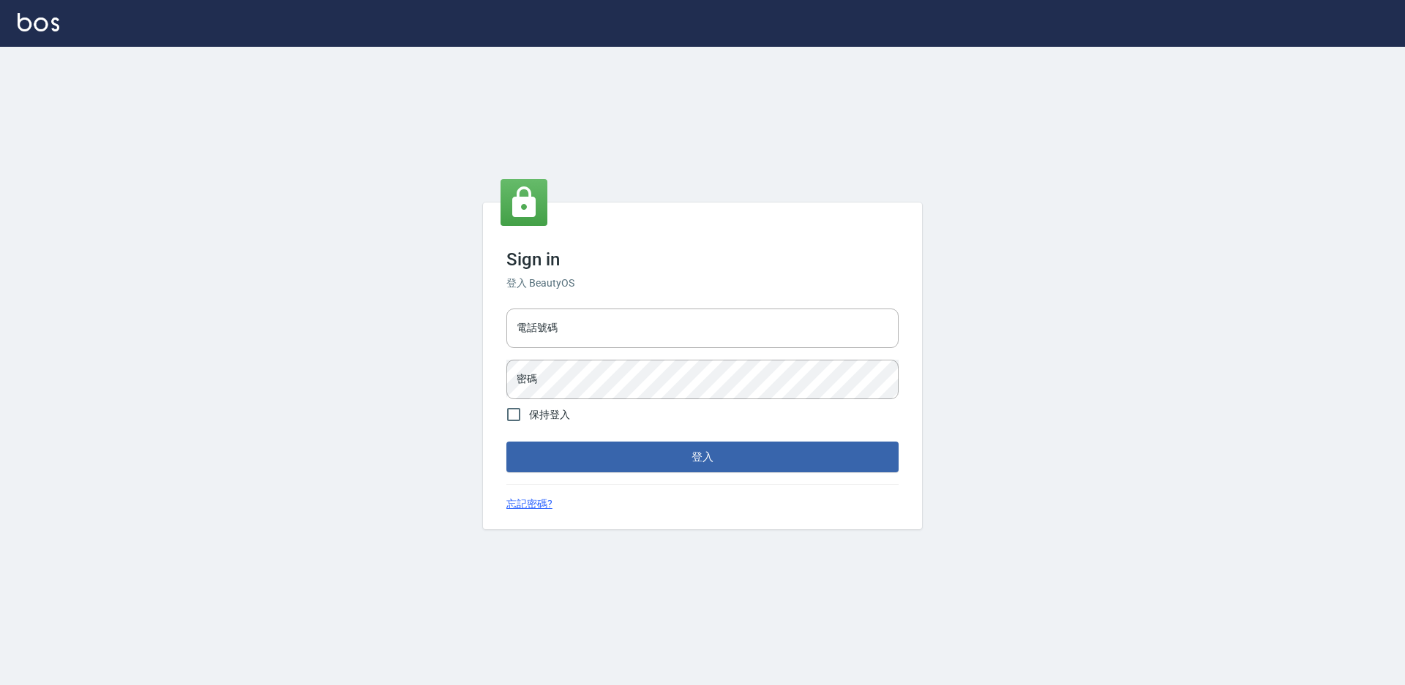
type input "0424861159"
click at [641, 475] on div "Sign in 登入 BeautyOS 電話號碼 [PHONE_NUMBER] 電話號碼 密碼 密碼 保持登入 登入 忘記密碼?" at bounding box center [702, 367] width 439 height 328
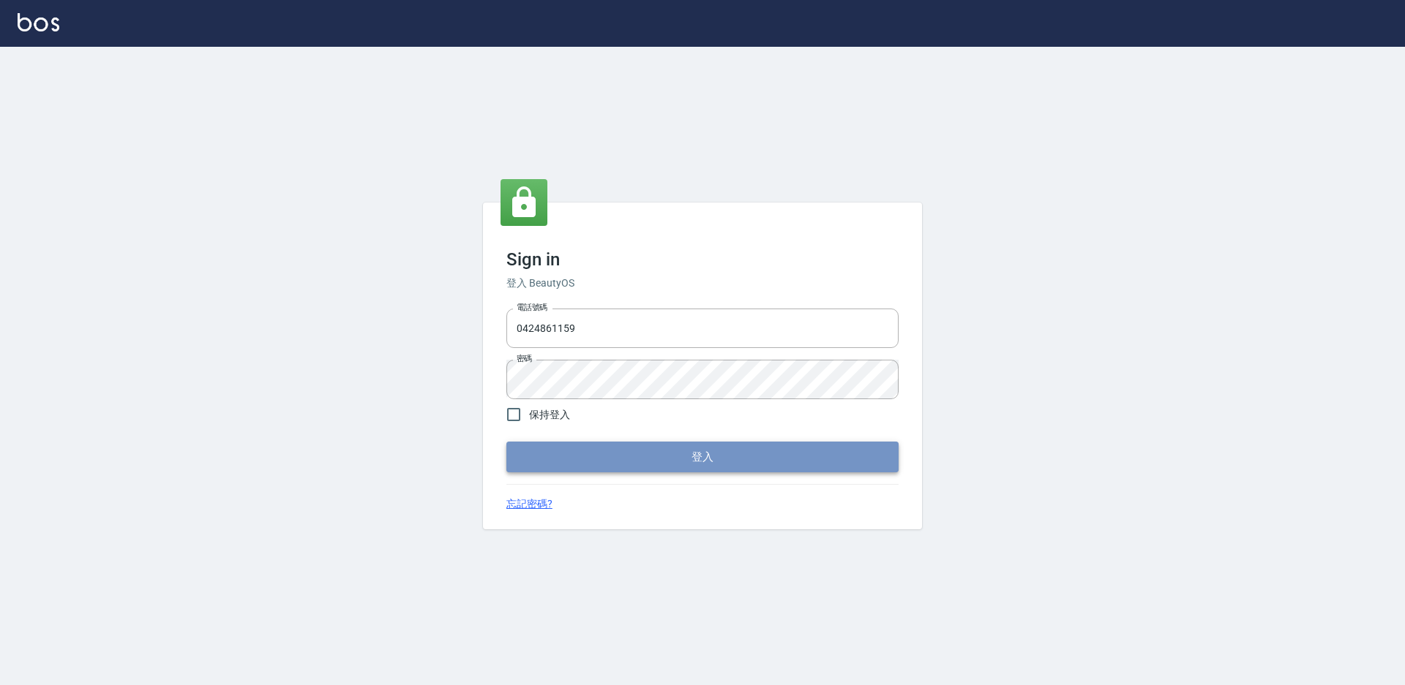
click at [643, 469] on button "登入" at bounding box center [702, 457] width 392 height 31
